Goal: Transaction & Acquisition: Obtain resource

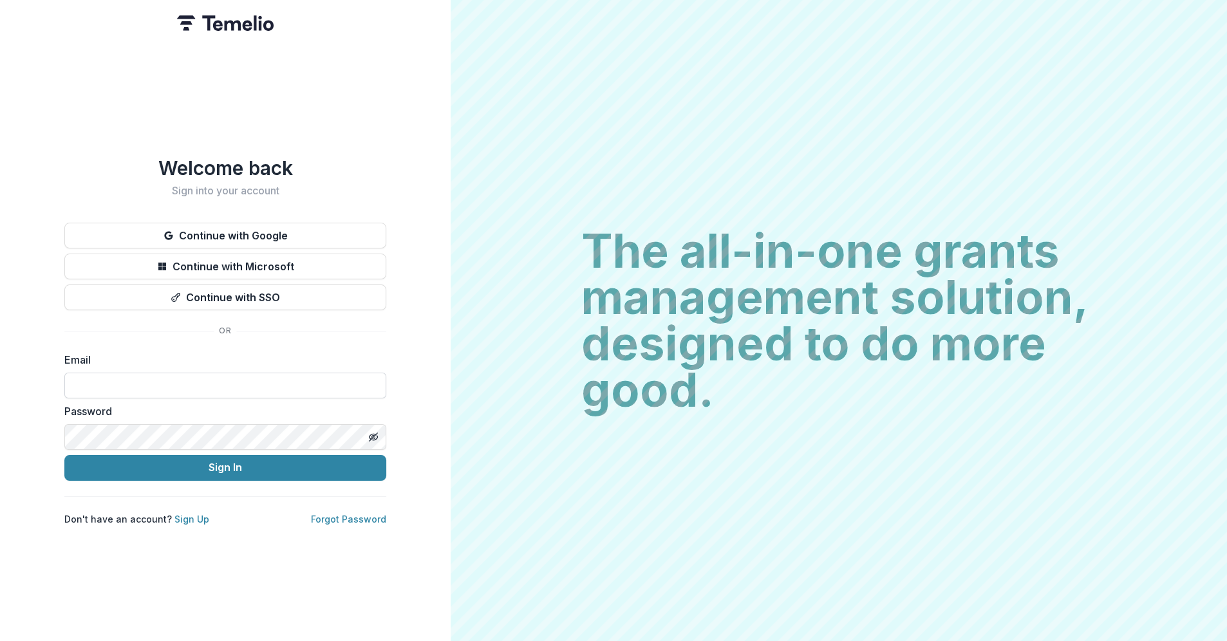
click at [151, 379] on input at bounding box center [225, 386] width 322 height 26
type input "**********"
click at [64, 455] on button "Sign In" at bounding box center [225, 468] width 322 height 26
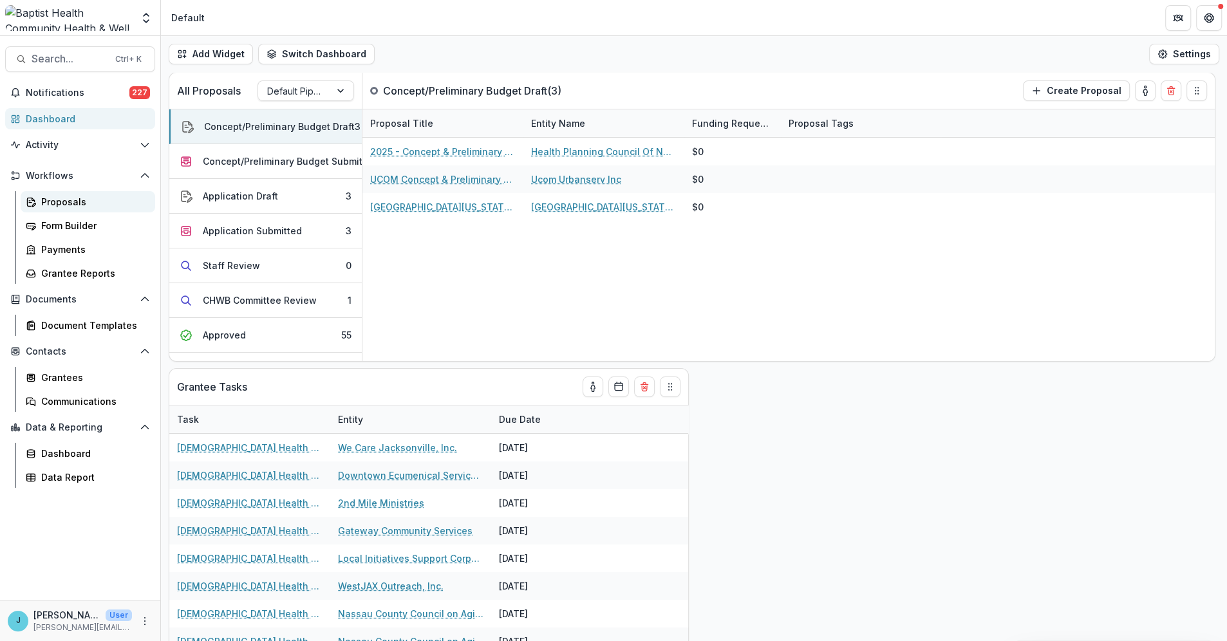
click at [58, 202] on div "Proposals" at bounding box center [93, 202] width 104 height 14
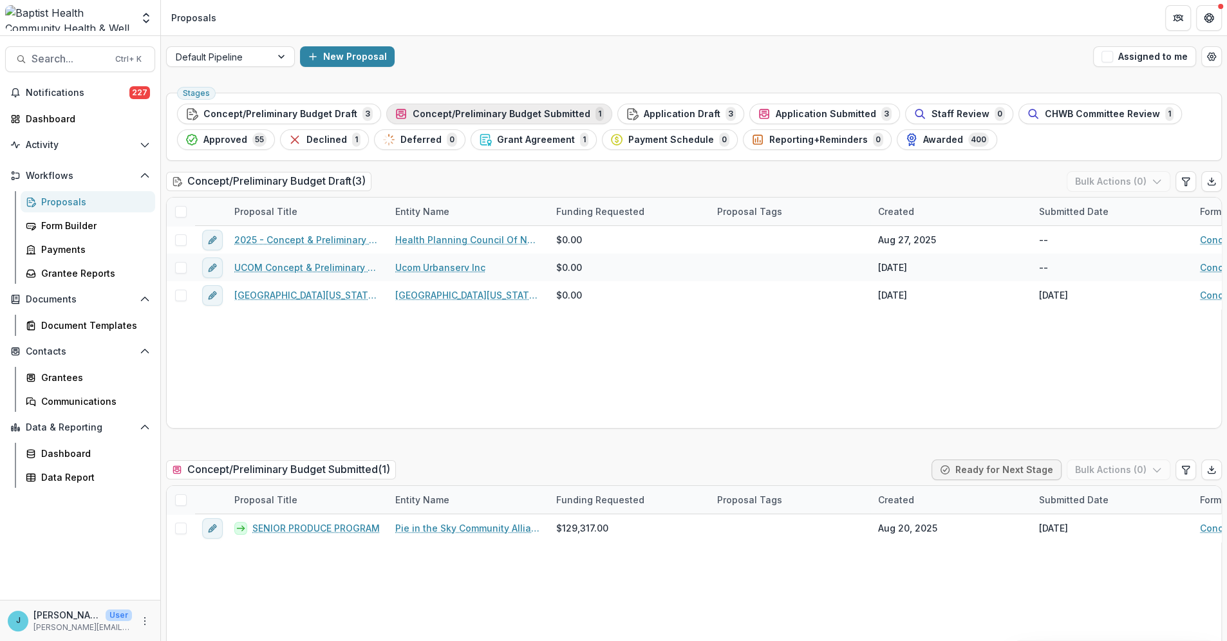
click at [478, 111] on span "Concept/Preliminary Budget Submitted" at bounding box center [502, 114] width 178 height 11
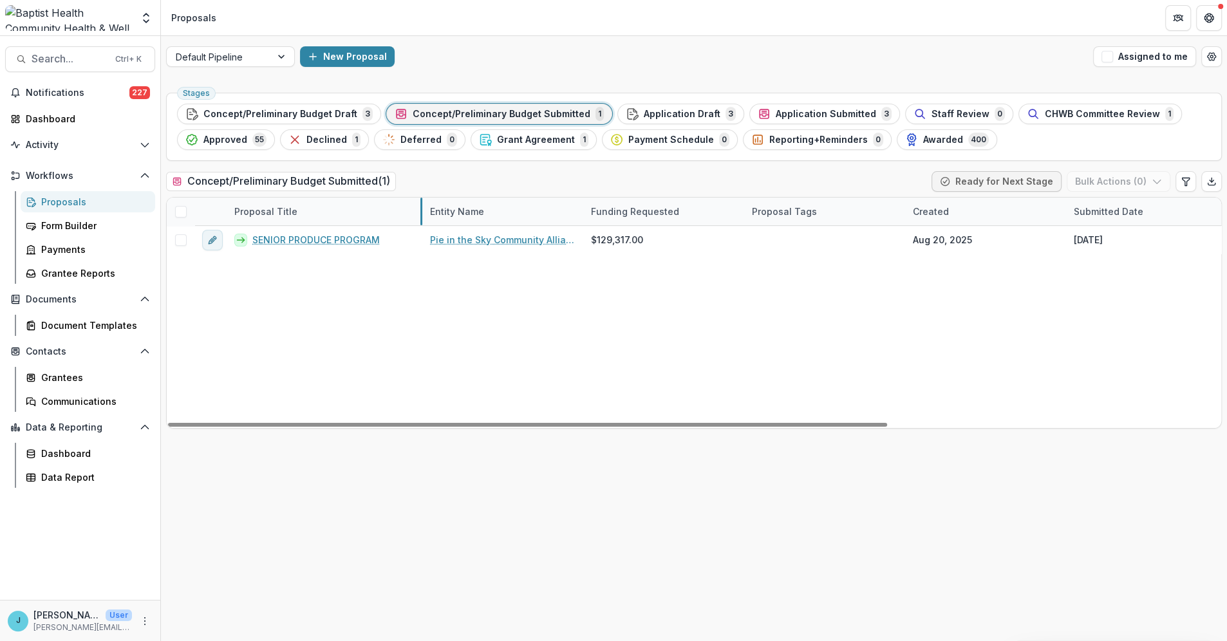
drag, startPoint x: 386, startPoint y: 208, endPoint x: 421, endPoint y: 211, distance: 34.9
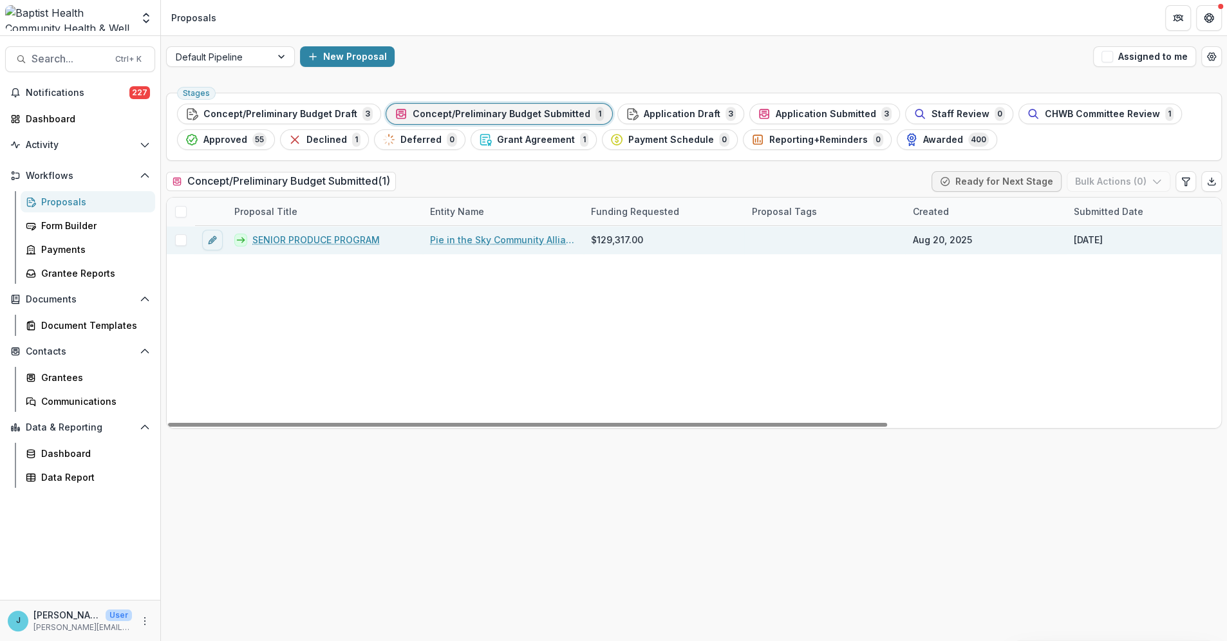
click at [331, 238] on link "SENIOR PRODUCE PROGRAM" at bounding box center [315, 240] width 127 height 14
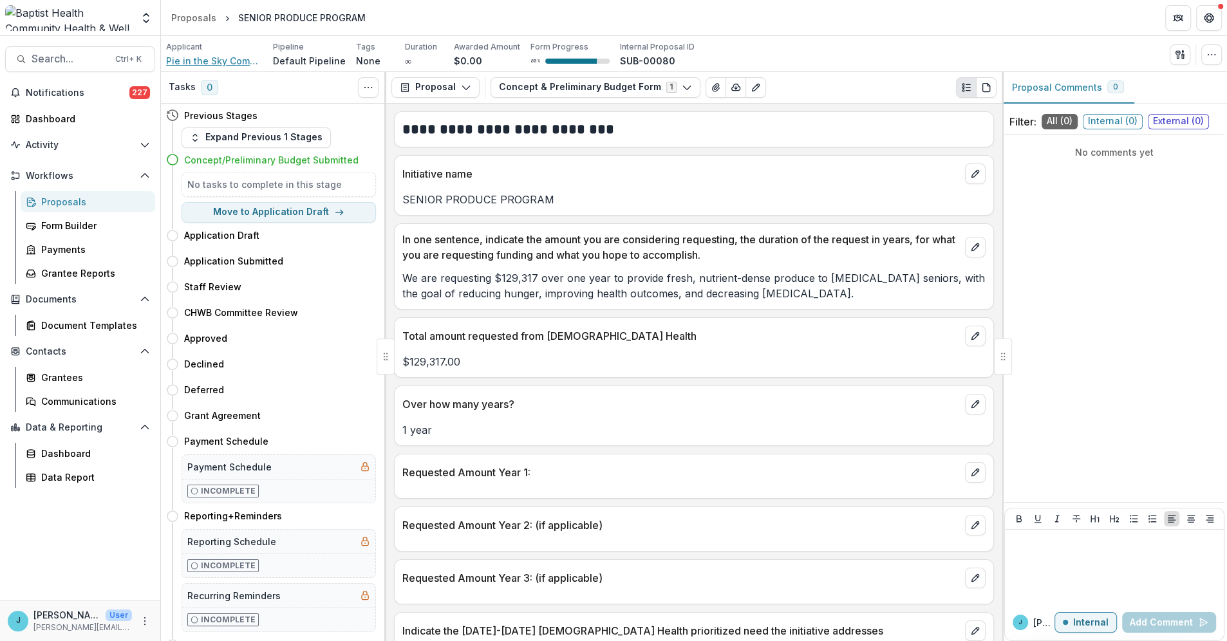
click at [211, 64] on span "Pie in the Sky Community Alliance" at bounding box center [214, 61] width 97 height 14
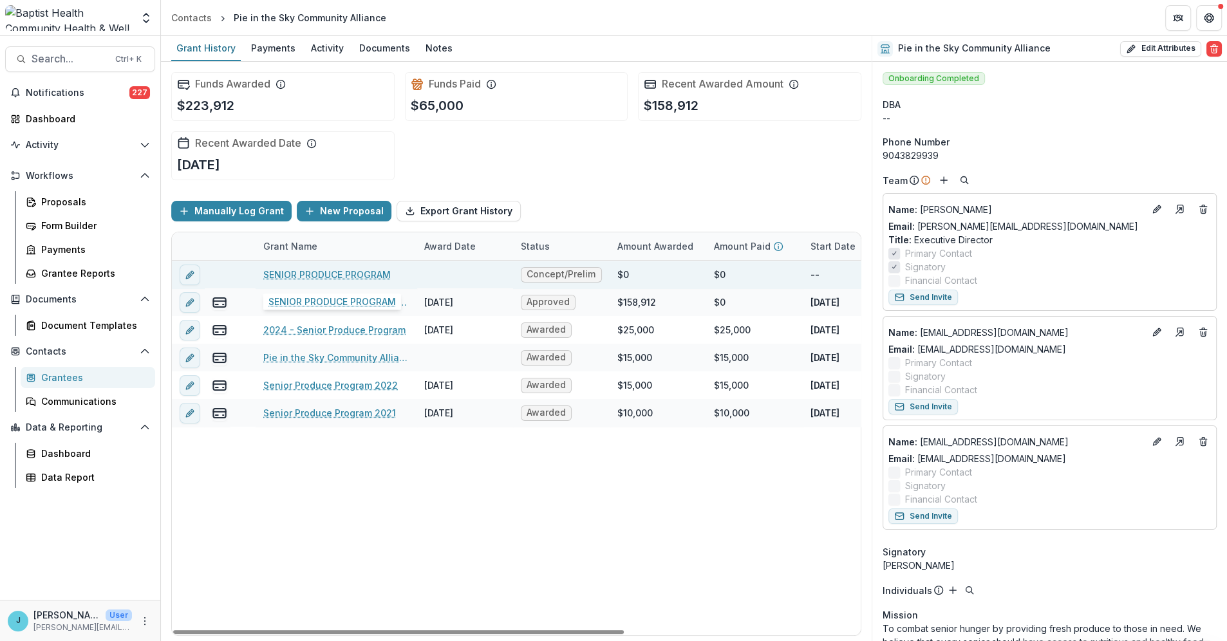
click at [331, 274] on link "SENIOR PRODUCE PROGRAM" at bounding box center [326, 275] width 127 height 14
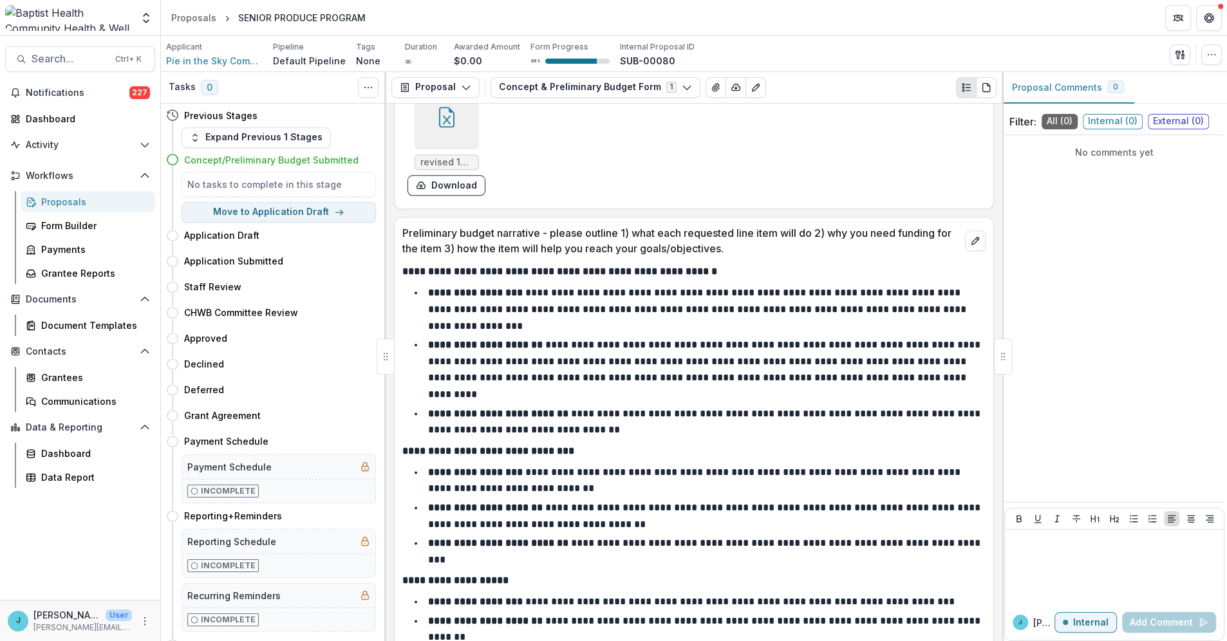
scroll to position [1290, 0]
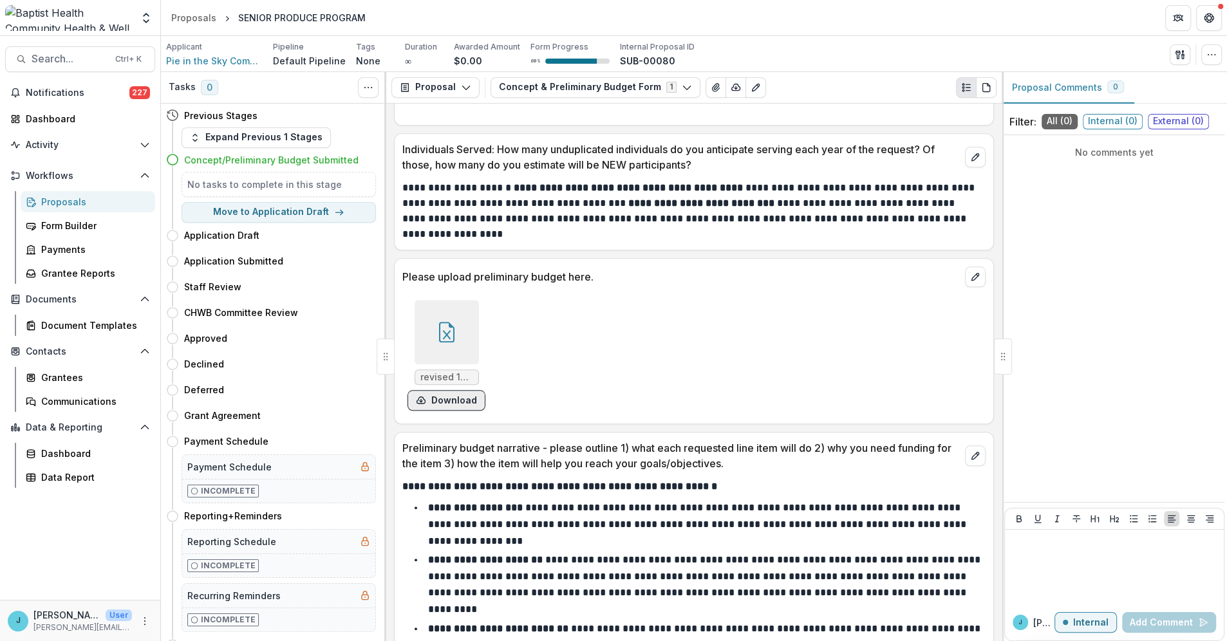
click at [435, 398] on button "Download" at bounding box center [447, 400] width 78 height 21
click at [55, 201] on div "Proposals" at bounding box center [93, 202] width 104 height 14
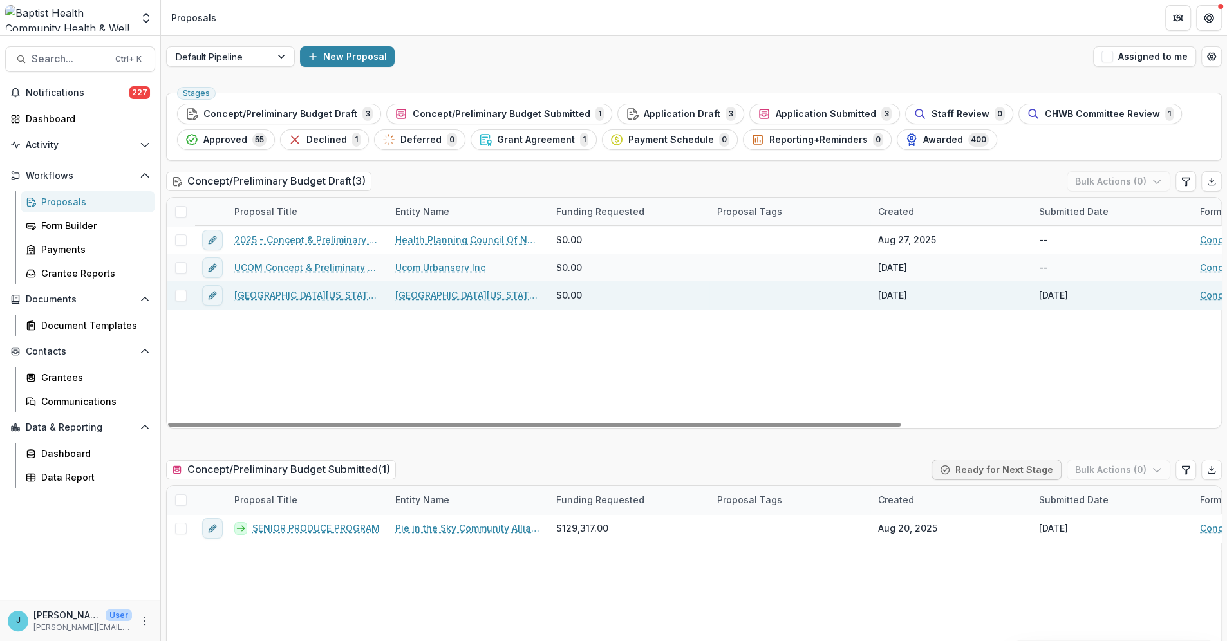
click at [329, 299] on link "University of Florida, Dept. of Psychology - 2025 - Concept & Preliminary Budge…" at bounding box center [307, 295] width 146 height 14
